Goal: Task Accomplishment & Management: Complete application form

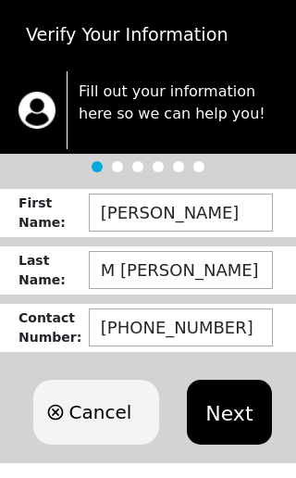
click at [230, 424] on button "Next" at bounding box center [229, 412] width 84 height 65
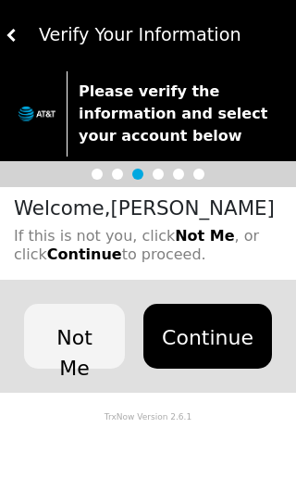
click at [210, 362] on button "Continue" at bounding box center [208, 336] width 129 height 65
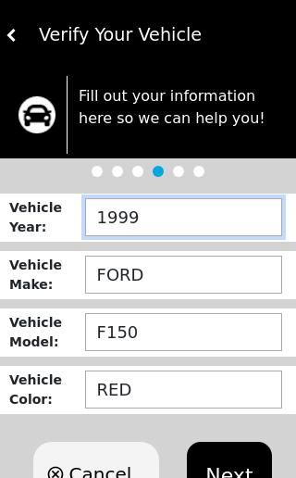
click at [197, 232] on input "1999" at bounding box center [183, 217] width 197 height 38
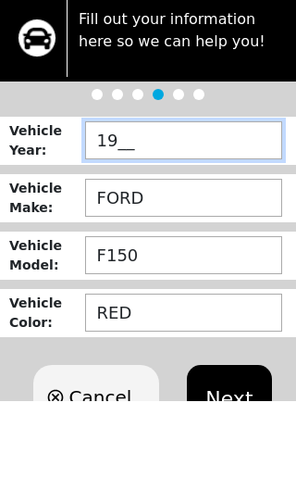
type input "1___"
type input "2010"
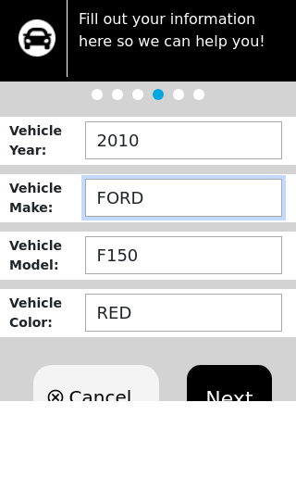
click at [128, 256] on input "FORD" at bounding box center [183, 275] width 197 height 38
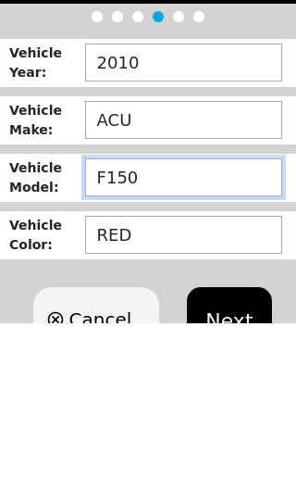
click at [121, 313] on input "F150" at bounding box center [183, 332] width 197 height 38
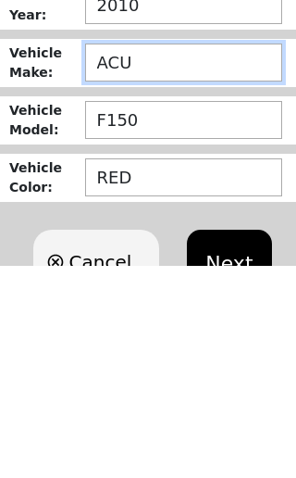
click at [184, 256] on input "ACU" at bounding box center [183, 275] width 197 height 38
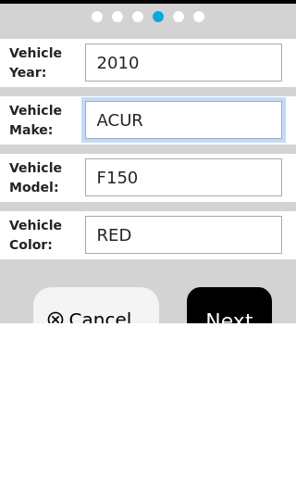
type input "ACURA"
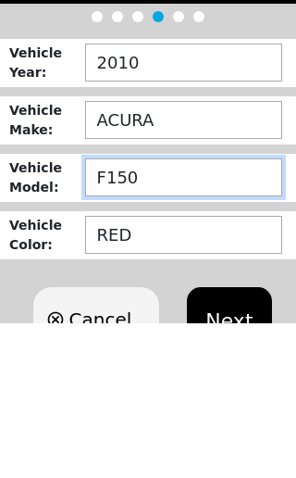
click at [163, 313] on input "F150" at bounding box center [183, 332] width 197 height 38
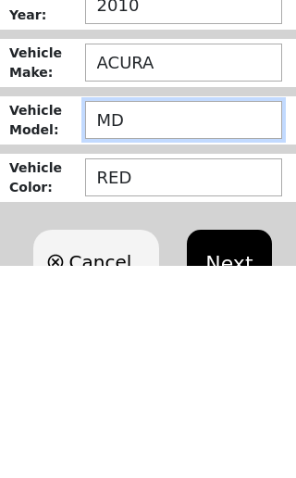
type input "MDX"
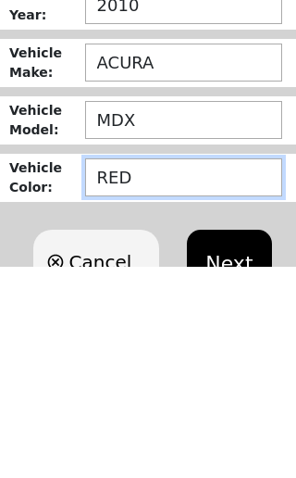
click at [112, 370] on input "RED" at bounding box center [183, 389] width 197 height 38
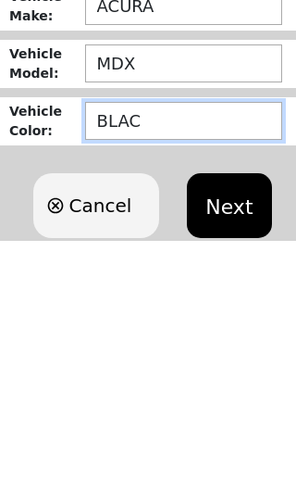
type input "BLACK"
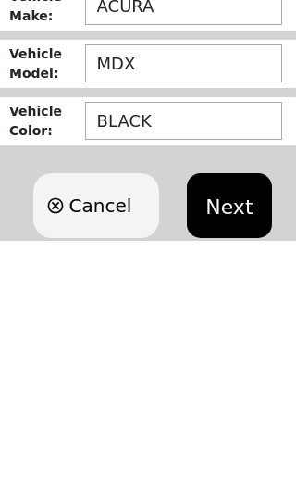
click at [229, 410] on button "Next" at bounding box center [229, 442] width 84 height 65
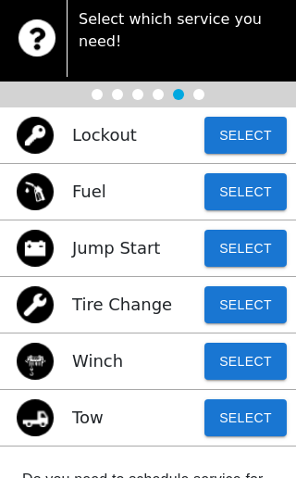
scroll to position [0, 0]
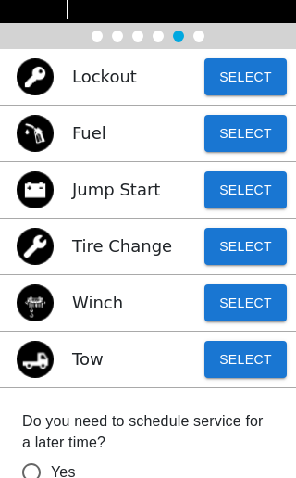
click at [241, 363] on button "Select" at bounding box center [246, 359] width 82 height 37
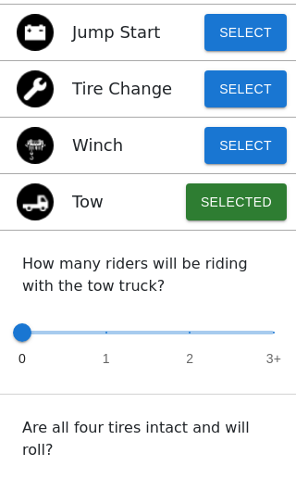
scroll to position [295, 0]
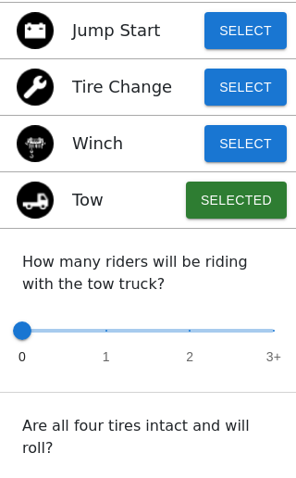
click at [25, 329] on span at bounding box center [22, 330] width 19 height 19
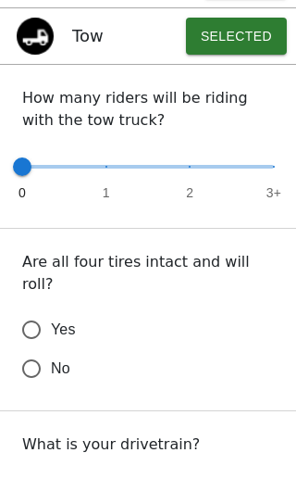
scroll to position [461, 0]
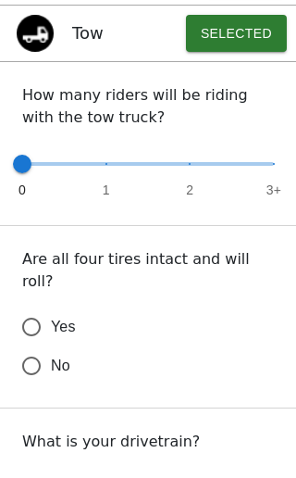
click at [31, 308] on input "Yes" at bounding box center [31, 327] width 39 height 39
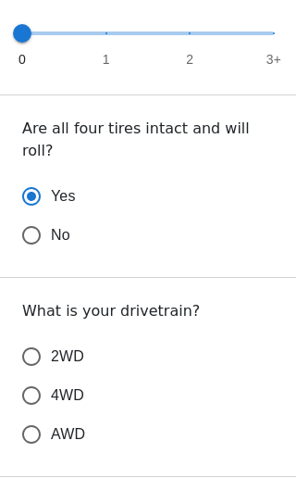
scroll to position [595, 0]
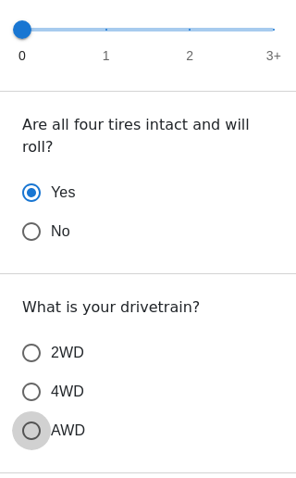
click at [38, 411] on input "AWD" at bounding box center [31, 430] width 39 height 39
radio input "true"
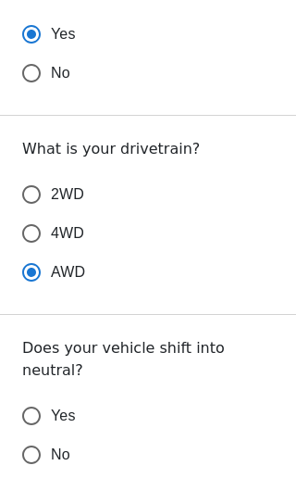
scroll to position [755, 0]
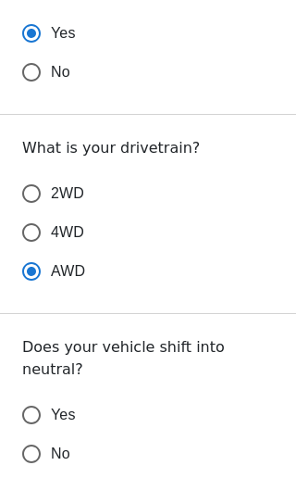
click at [28, 396] on input "Yes" at bounding box center [31, 415] width 39 height 39
radio input "false"
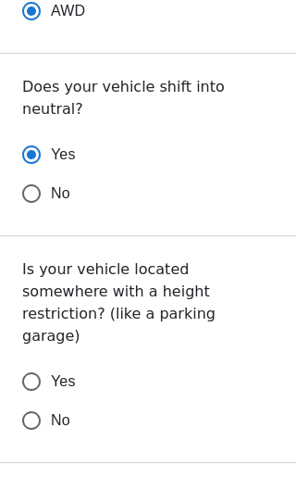
scroll to position [1016, 0]
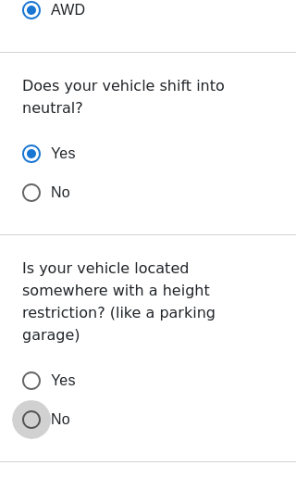
click at [35, 400] on input "No" at bounding box center [31, 419] width 39 height 39
radio input "false"
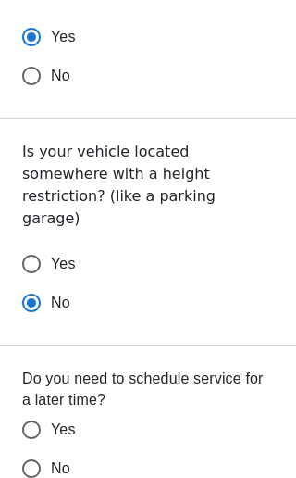
scroll to position [1155, 0]
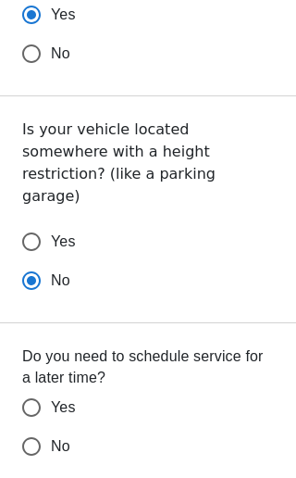
click at [31, 388] on input "Yes" at bounding box center [31, 407] width 39 height 39
radio input "false"
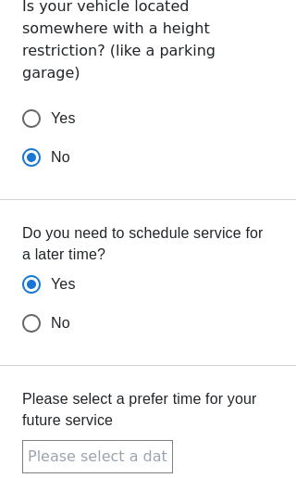
click at [144, 440] on input "text" at bounding box center [97, 456] width 151 height 33
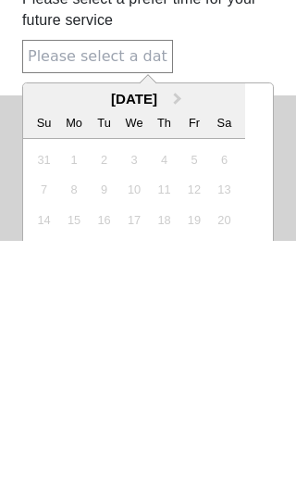
scroll to position [132, 0]
click at [138, 474] on div "24" at bounding box center [133, 486] width 25 height 25
radio input "true"
radio input "false"
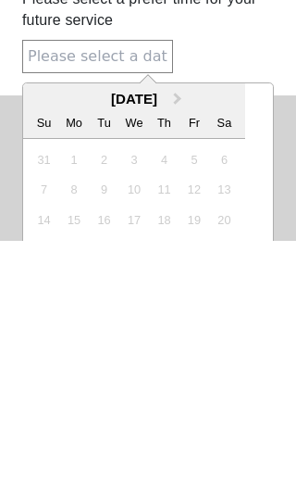
radio input "false"
type input "[DATE] 4:38PM"
radio input "false"
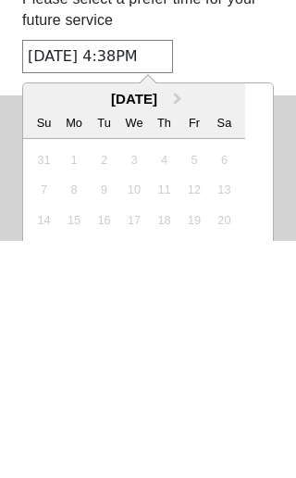
radio input "false"
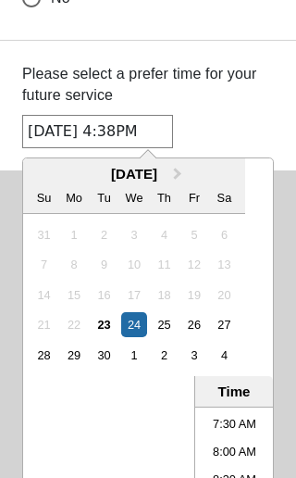
scroll to position [408, 0]
click at [234, 445] on li "8:00 AM" at bounding box center [234, 459] width 79 height 28
radio input "false"
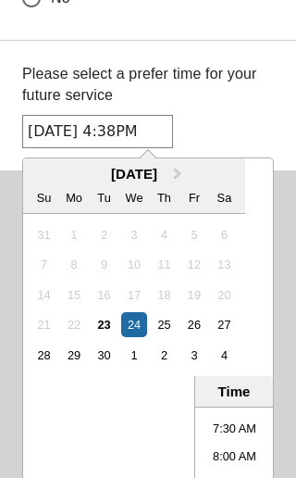
radio input "false"
type input "[DATE] 8:00AM"
radio input "false"
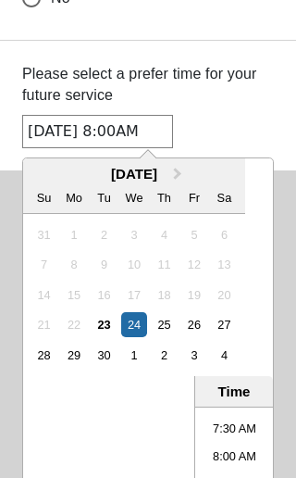
radio input "false"
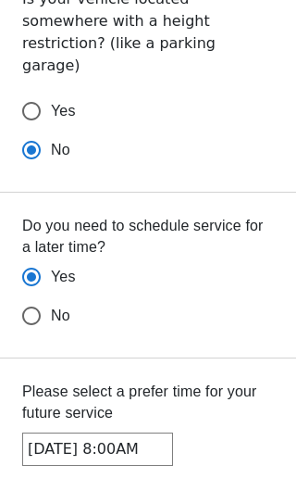
scroll to position [0, 0]
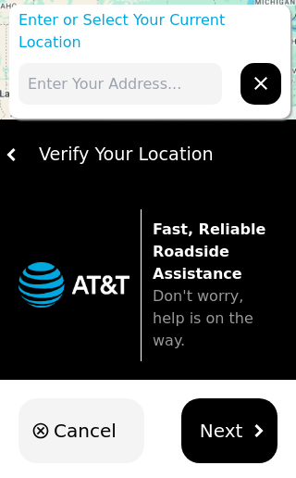
scroll to position [31, 0]
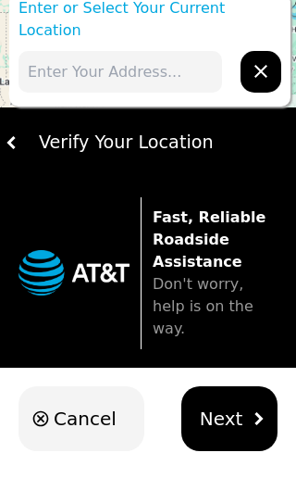
click at [213, 405] on span "Next" at bounding box center [222, 419] width 44 height 28
click at [229, 405] on span "Next" at bounding box center [222, 419] width 44 height 28
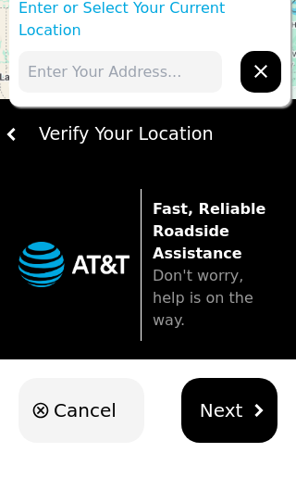
scroll to position [0, 0]
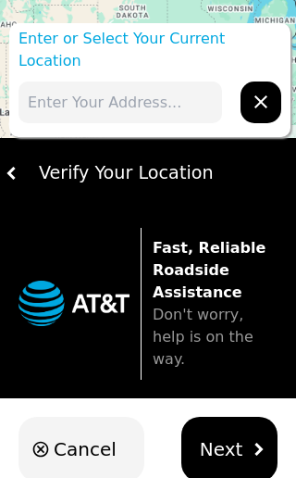
click at [172, 82] on input "text" at bounding box center [121, 103] width 204 height 42
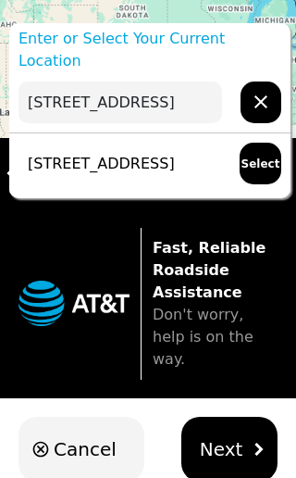
click at [171, 153] on p "[STREET_ADDRESS]" at bounding box center [97, 164] width 157 height 22
type input "[STREET_ADDRESS]"
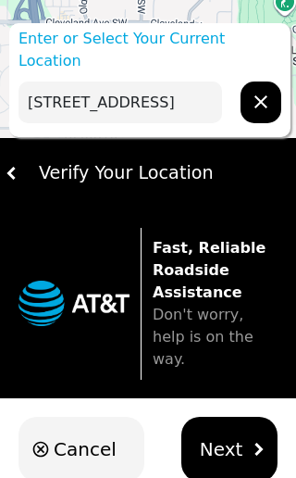
click at [233, 437] on span "Next" at bounding box center [222, 449] width 44 height 28
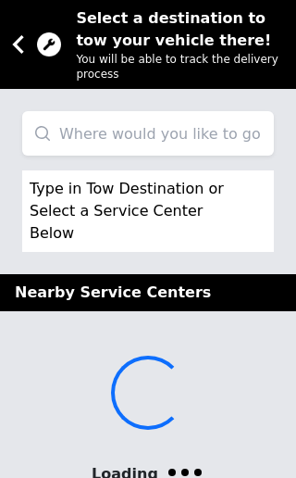
click at [203, 132] on input "search" at bounding box center [148, 133] width 252 height 44
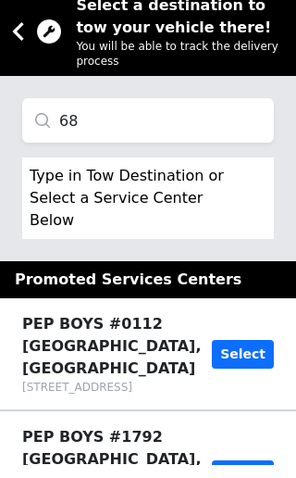
type input "6"
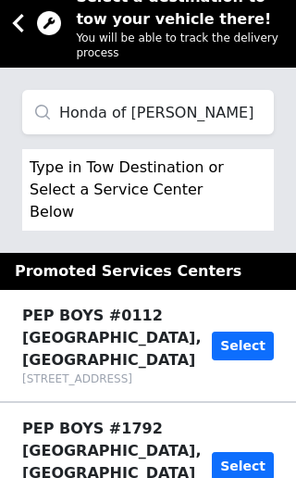
scroll to position [15, 0]
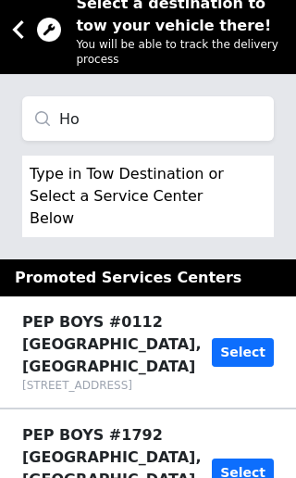
type input "H"
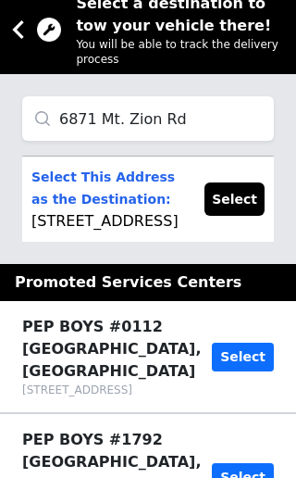
click at [208, 116] on input "6871 Mt. Zion Rd" at bounding box center [148, 118] width 252 height 44
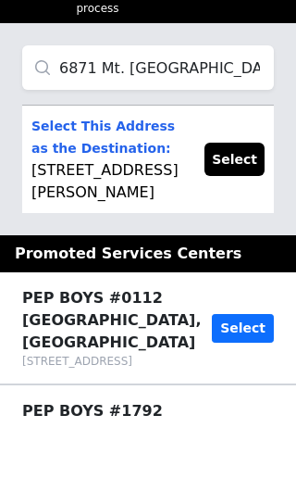
type input "6871 Mt. [GEOGRAPHIC_DATA]"
click at [245, 195] on button "Select" at bounding box center [235, 211] width 60 height 33
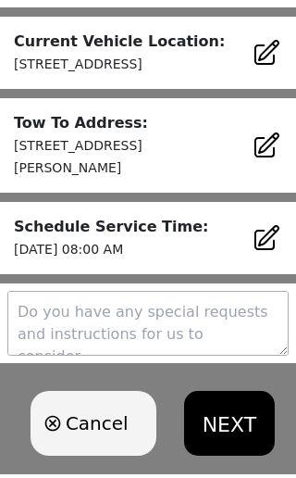
scroll to position [359, 0]
click at [194, 300] on textarea at bounding box center [148, 323] width 282 height 65
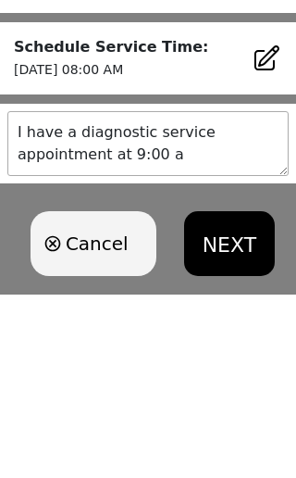
type textarea "I have a diagnostic service appointment at 9:00 am"
click at [219, 392] on button "NEXT" at bounding box center [229, 424] width 91 height 65
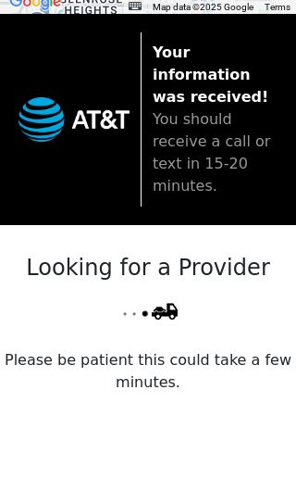
scroll to position [82, 0]
